Goal: Task Accomplishment & Management: Manage account settings

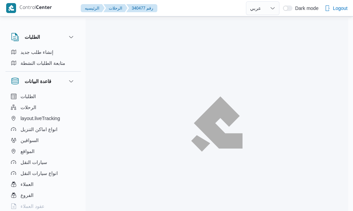
select select "ar"
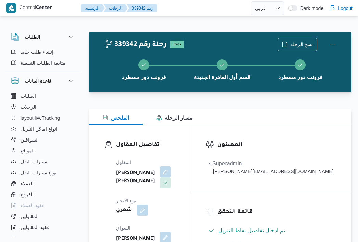
select select "ar"
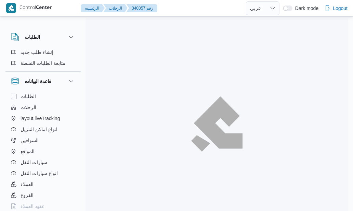
select select "ar"
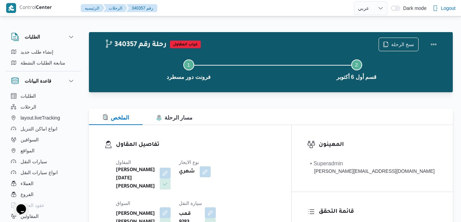
click at [253, 110] on div "الملخص مسار الرحلة" at bounding box center [271, 117] width 364 height 16
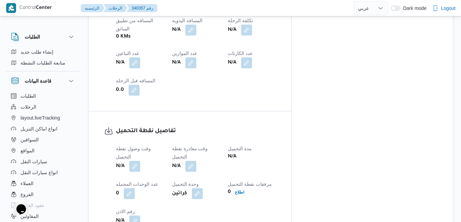
scroll to position [411, 0]
click at [132, 160] on button "button" at bounding box center [134, 165] width 11 height 11
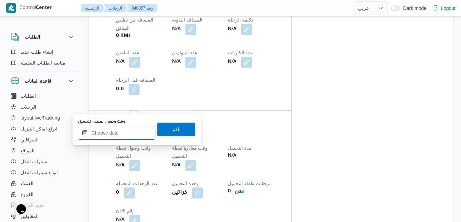
click at [121, 132] on input "وقت وصول نفطة التحميل" at bounding box center [117, 133] width 78 height 14
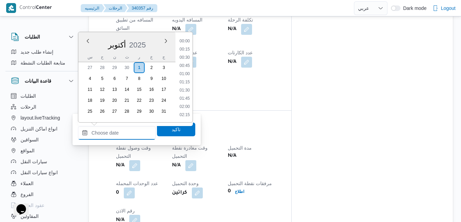
scroll to position [648, 0]
click at [82, 50] on div "أكتوبر 2025" at bounding box center [126, 43] width 97 height 17
click at [183, 85] on li "07:00" at bounding box center [185, 85] width 16 height 7
type input "٠١/١٠/٢٠٢٥ ٠٧:٠٠"
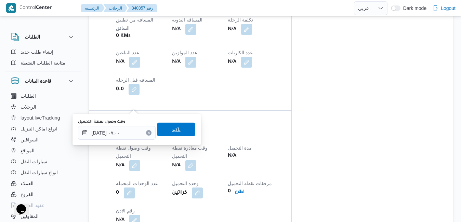
click at [172, 131] on span "تاكيد" at bounding box center [176, 130] width 9 height 8
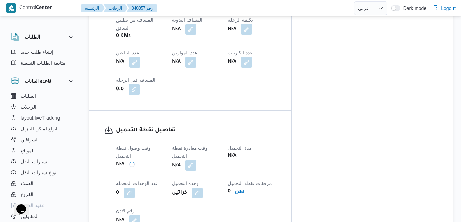
click at [196, 160] on button "button" at bounding box center [191, 165] width 11 height 11
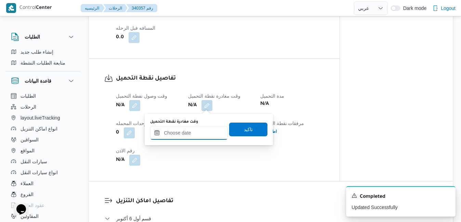
click at [185, 134] on input "وقت مغادرة نقطة التحميل" at bounding box center [189, 133] width 78 height 14
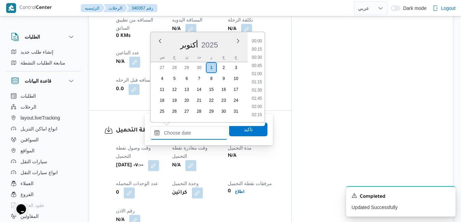
scroll to position [648, 0]
click at [154, 51] on div "أكتوبر 2025" at bounding box center [199, 43] width 97 height 17
click at [259, 97] on li "13:00" at bounding box center [257, 97] width 16 height 7
type input "٠١/١٠/٢٠٢٥ ١٣:٠٠"
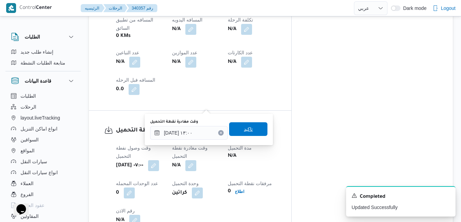
click at [244, 131] on span "تاكيد" at bounding box center [248, 129] width 9 height 8
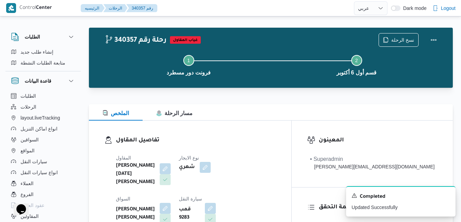
scroll to position [0, 0]
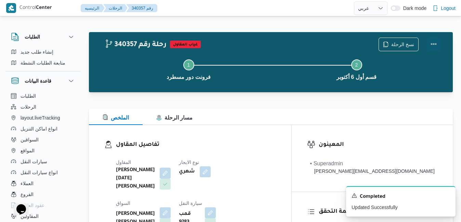
click at [353, 40] on button "Actions" at bounding box center [434, 44] width 14 height 14
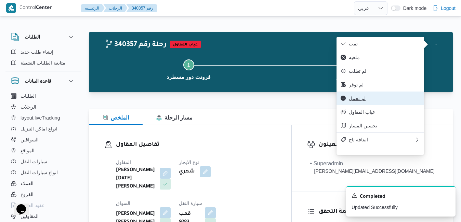
click at [353, 101] on span "لم تحمل" at bounding box center [384, 98] width 71 height 5
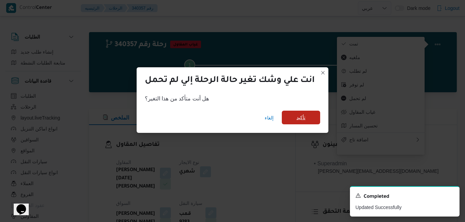
click at [303, 119] on span "تأكيد" at bounding box center [300, 118] width 9 height 8
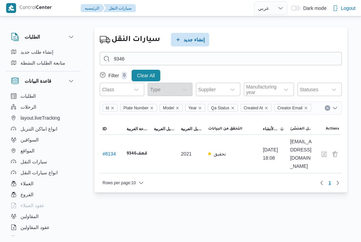
select select "ar"
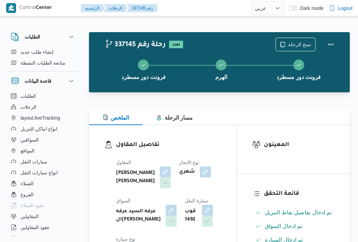
select select "ar"
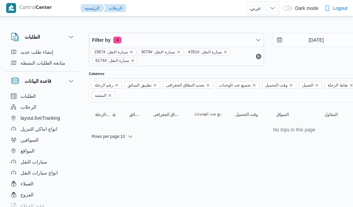
select select "ar"
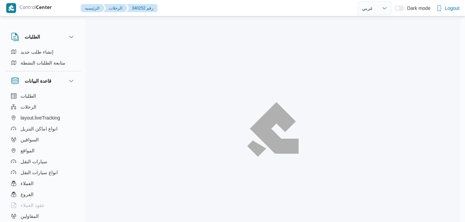
select select "ar"
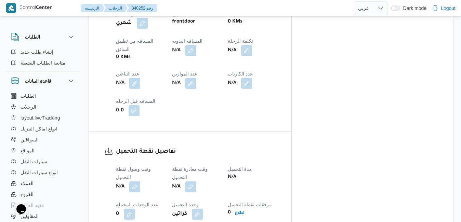
scroll to position [397, 0]
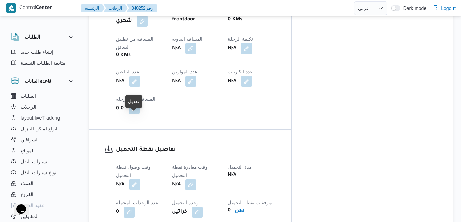
click at [135, 179] on button "button" at bounding box center [134, 184] width 11 height 11
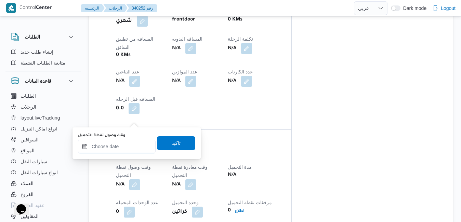
click at [124, 151] on input "وقت وصول نفطة التحميل" at bounding box center [117, 147] width 78 height 14
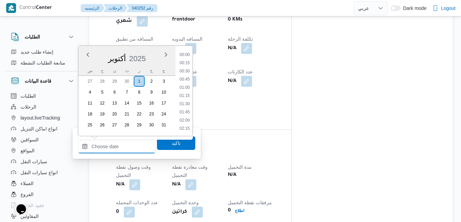
scroll to position [648, 0]
click at [82, 60] on div "أكتوبر 2025" at bounding box center [126, 57] width 97 height 17
click at [185, 77] on li "07:00" at bounding box center [185, 76] width 16 height 7
type input "٠١/١٠/٢٠٢٥ ٠٧:٠٠"
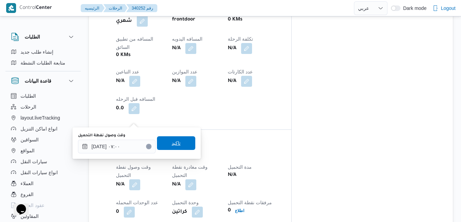
click at [163, 145] on span "تاكيد" at bounding box center [176, 144] width 38 height 14
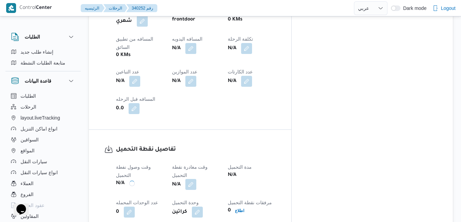
click at [196, 179] on button "button" at bounding box center [191, 184] width 11 height 11
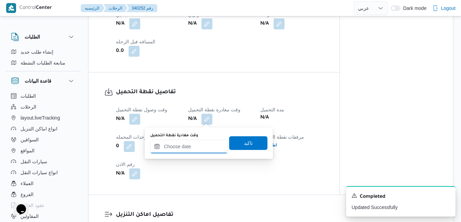
click at [190, 149] on input "وقت مغادرة نقطة التحميل" at bounding box center [189, 147] width 78 height 14
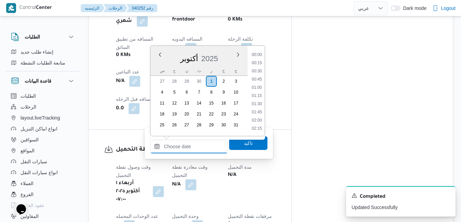
scroll to position [648, 0]
click at [157, 62] on div "أكتوبر 2025" at bounding box center [199, 57] width 97 height 17
click at [262, 111] on li "13:00" at bounding box center [257, 111] width 16 height 7
type input "٠١/١٠/٢٠٢٥ ١٣:٠٠"
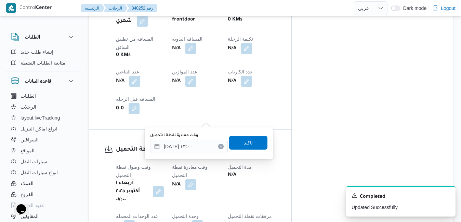
click at [250, 143] on span "تاكيد" at bounding box center [248, 143] width 38 height 14
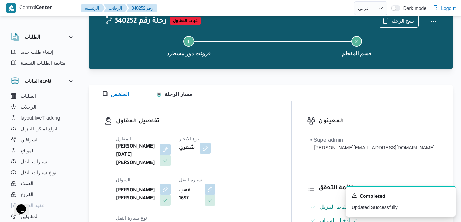
scroll to position [0, 0]
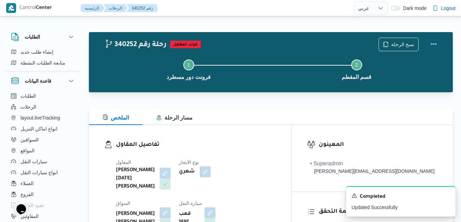
click at [438, 44] on button "Actions" at bounding box center [434, 44] width 14 height 14
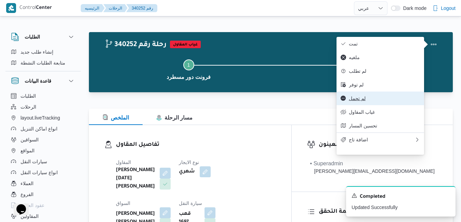
click at [363, 105] on button "لم تحمل" at bounding box center [381, 99] width 88 height 14
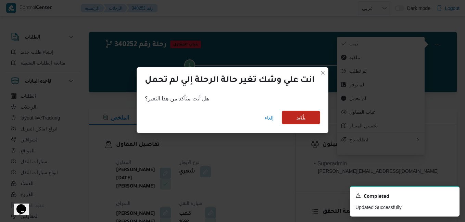
click at [297, 120] on span "تأكيد" at bounding box center [300, 118] width 9 height 8
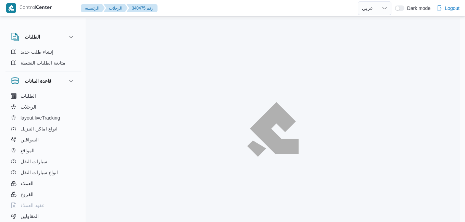
select select "ar"
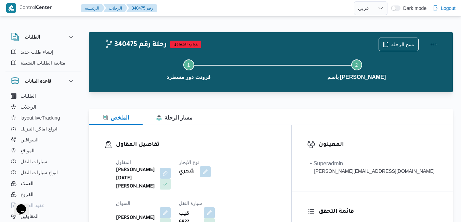
click at [279, 89] on div "Step 1 is incomplete 1 فرونت دور مسطرد Step 2 is incomplete 2 باسم ماركت هيليوب…" at bounding box center [273, 69] width 344 height 44
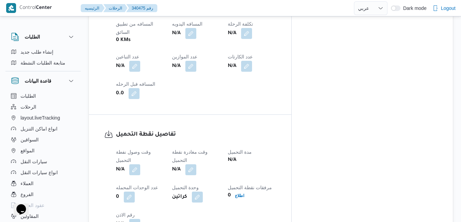
scroll to position [438, 0]
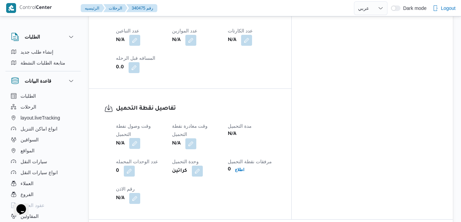
click at [140, 138] on button "button" at bounding box center [134, 143] width 11 height 11
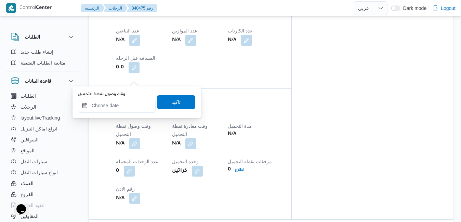
click at [130, 106] on input "وقت وصول نفطة التحميل" at bounding box center [117, 106] width 78 height 14
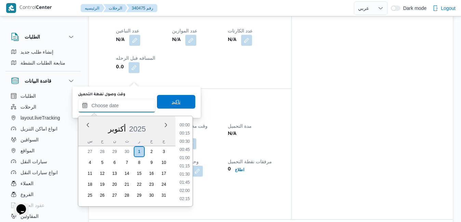
scroll to position [648, 0]
click at [89, 131] on div "أكتوبر 2025" at bounding box center [126, 127] width 97 height 17
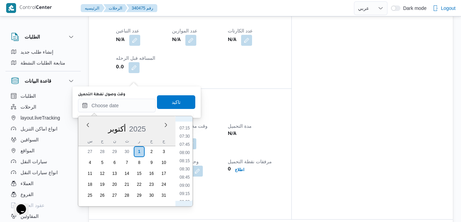
scroll to position [210, 0]
click at [185, 145] on li "07:00" at bounding box center [185, 145] width 16 height 7
type input "٠١/١٠/٢٠٢٥ ٠٧:٠٠"
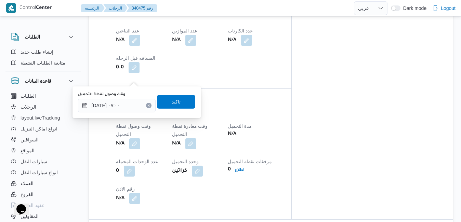
click at [179, 102] on span "تاكيد" at bounding box center [176, 102] width 38 height 14
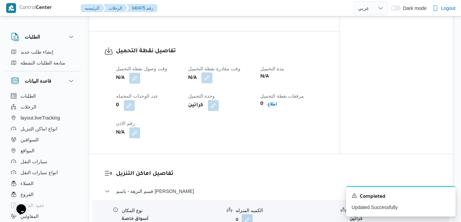
click at [207, 79] on button "button" at bounding box center [207, 78] width 11 height 11
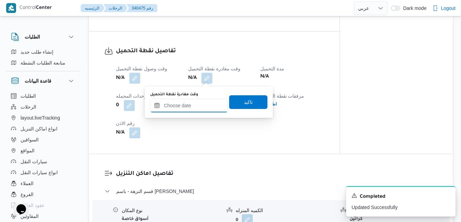
click at [188, 104] on input "وقت مغادرة نقطة التحميل" at bounding box center [189, 106] width 78 height 14
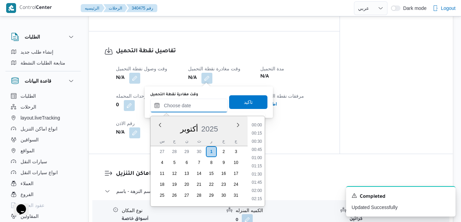
scroll to position [648, 0]
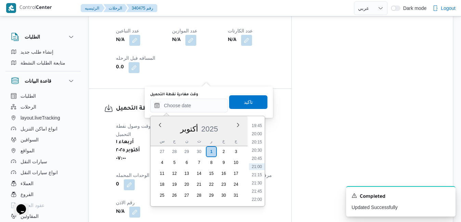
click at [158, 138] on div "س" at bounding box center [162, 142] width 11 height 10
click at [259, 136] on li "13:00" at bounding box center [257, 135] width 16 height 7
type input "٠١/١٠/٢٠٢٥ ١٣:٠٠"
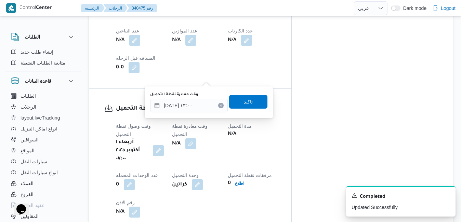
click at [247, 102] on span "تاكيد" at bounding box center [248, 102] width 9 height 8
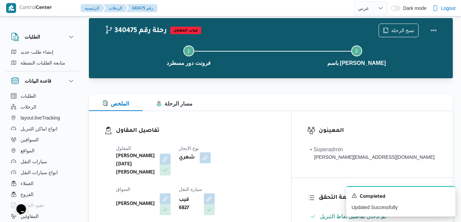
scroll to position [0, 0]
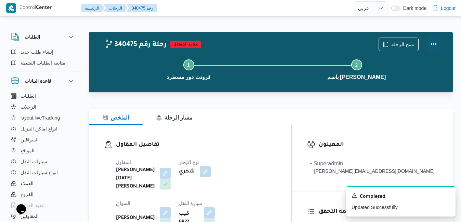
click at [435, 44] on button "Actions" at bounding box center [434, 44] width 14 height 14
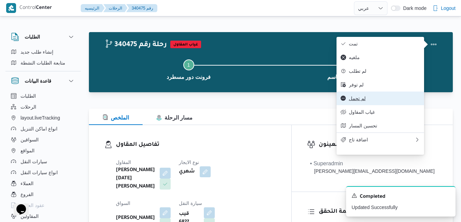
click at [362, 105] on button "لم تحمل" at bounding box center [381, 99] width 88 height 14
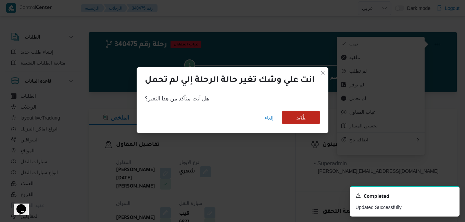
click at [305, 121] on span "تأكيد" at bounding box center [300, 118] width 9 height 8
